Goal: Task Accomplishment & Management: Use online tool/utility

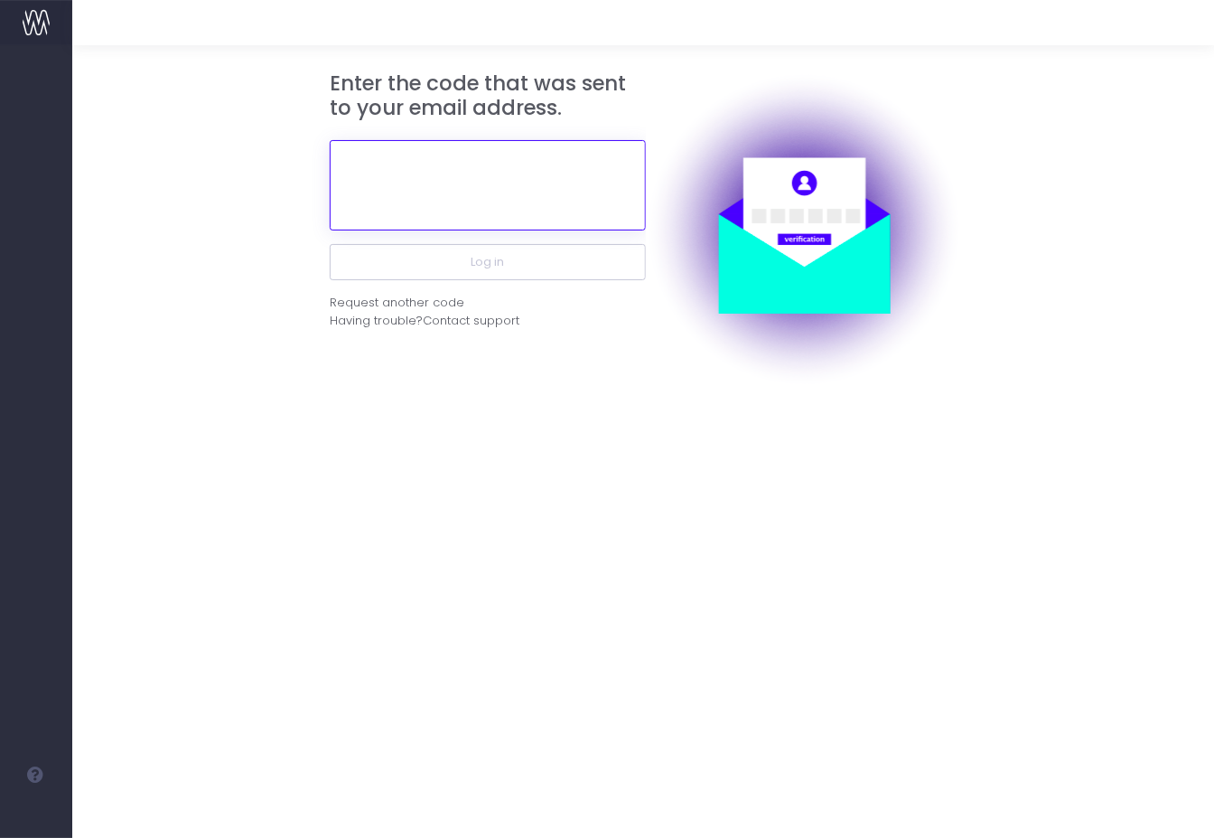
click at [454, 170] on input "text" at bounding box center [488, 185] width 316 height 90
paste input "125860"
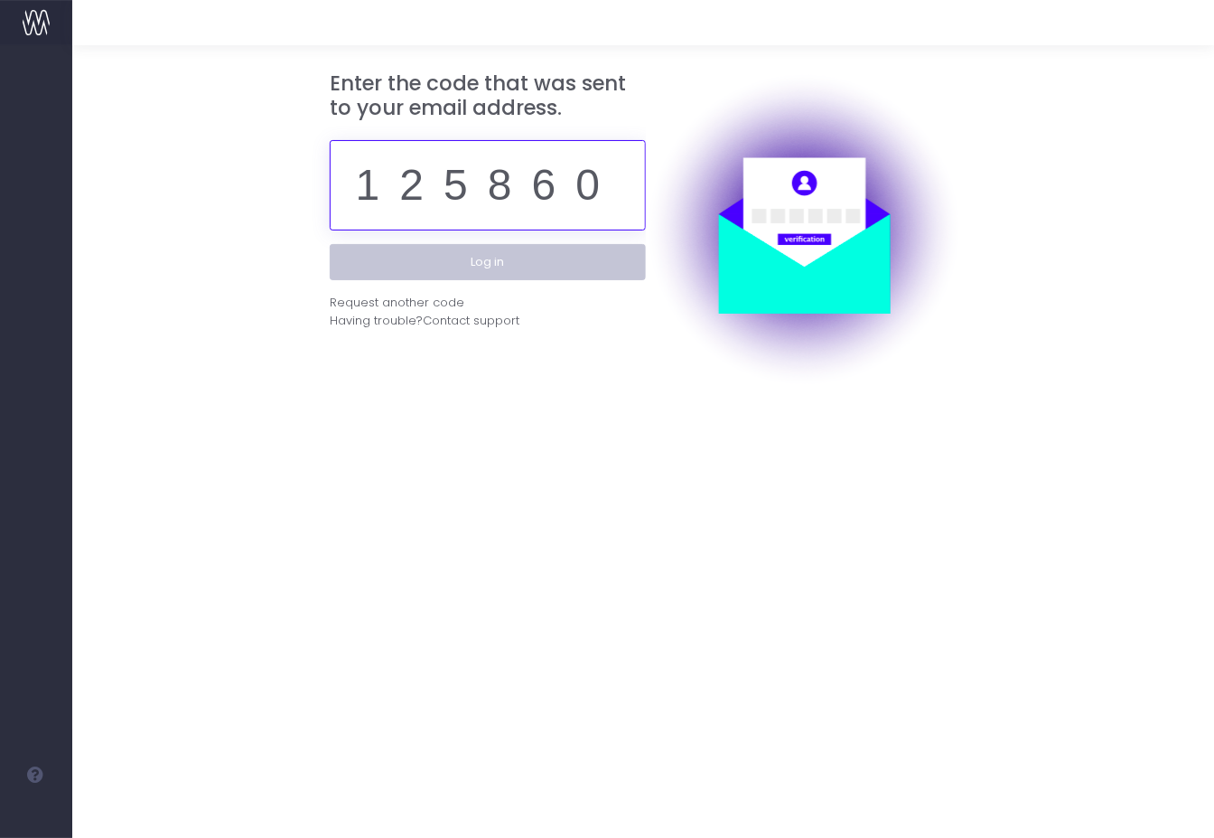
type input "125860"
click at [484, 260] on button "Log in" at bounding box center [488, 262] width 316 height 36
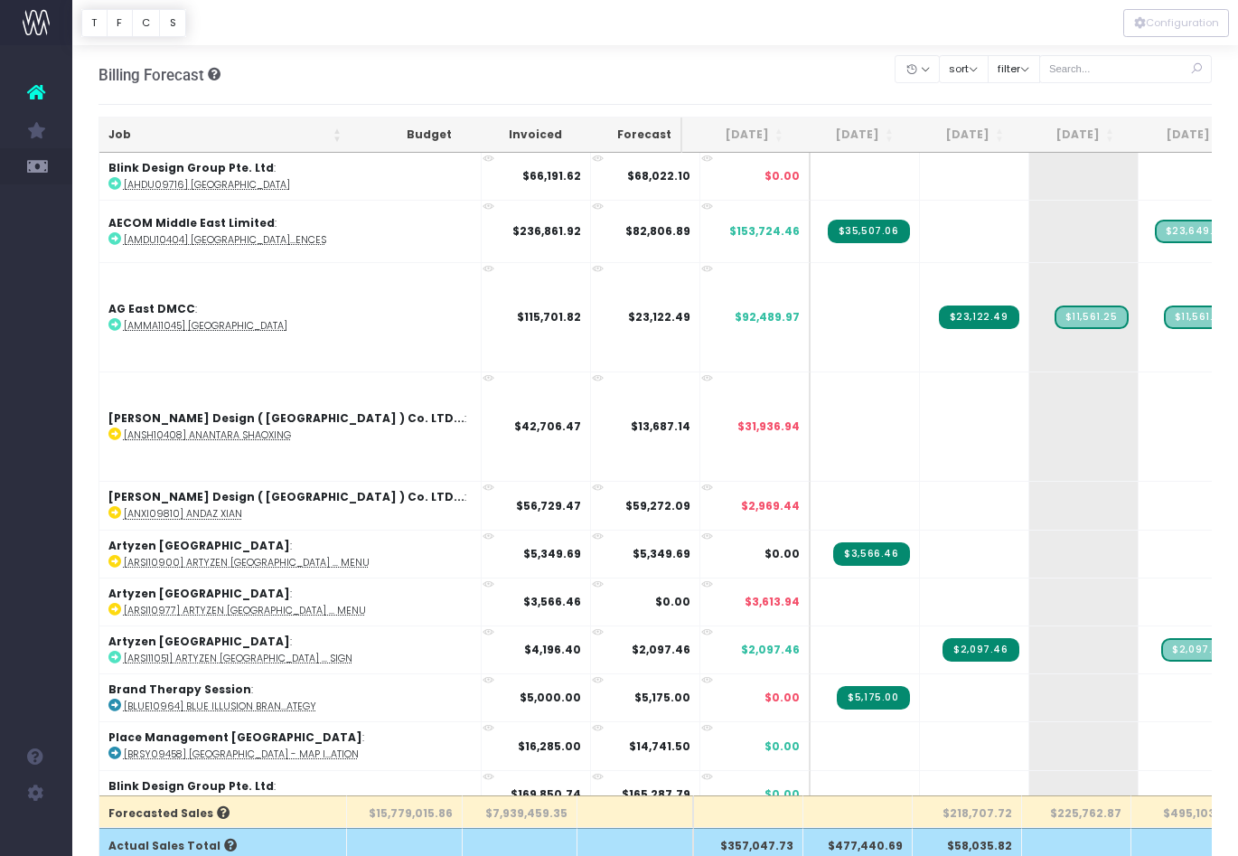
click at [27, 80] on icon at bounding box center [36, 91] width 18 height 23
